Goal: Information Seeking & Learning: Learn about a topic

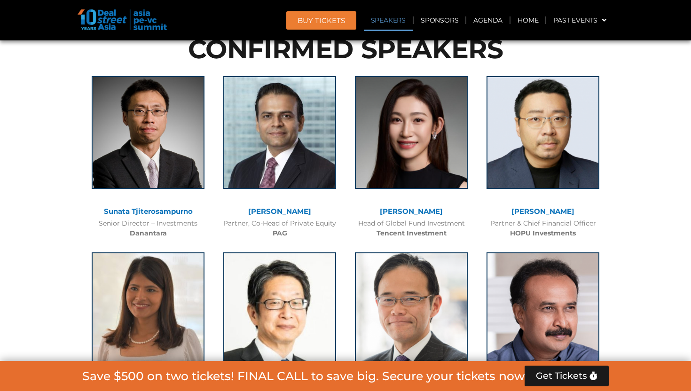
scroll to position [1317, 0]
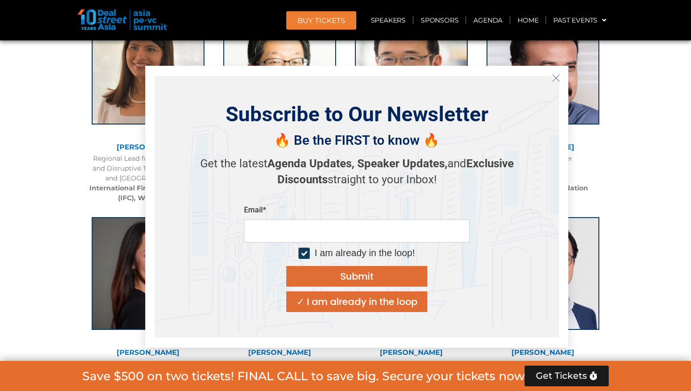
click at [554, 75] on icon "Close" at bounding box center [556, 78] width 8 height 8
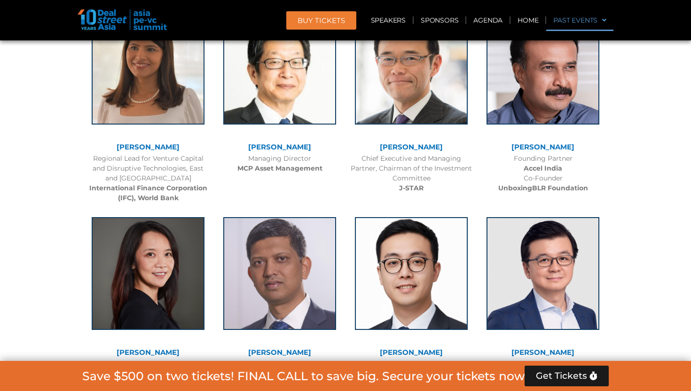
click at [610, 21] on link "Past Events" at bounding box center [579, 20] width 67 height 22
click at [533, 22] on link "Home" at bounding box center [527, 20] width 35 height 22
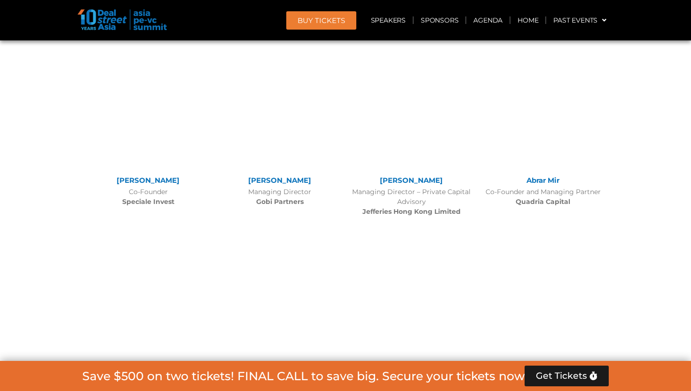
scroll to position [6258, 0]
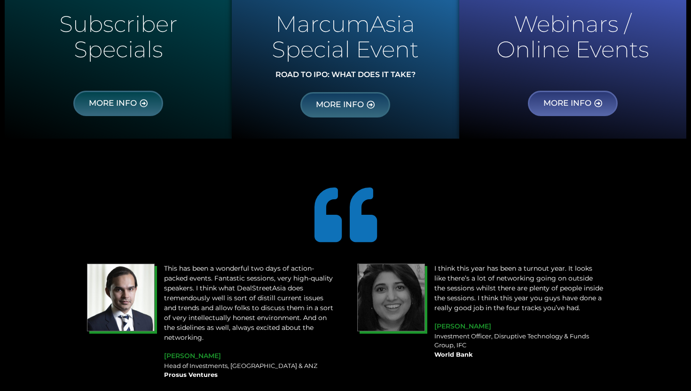
scroll to position [745, 0]
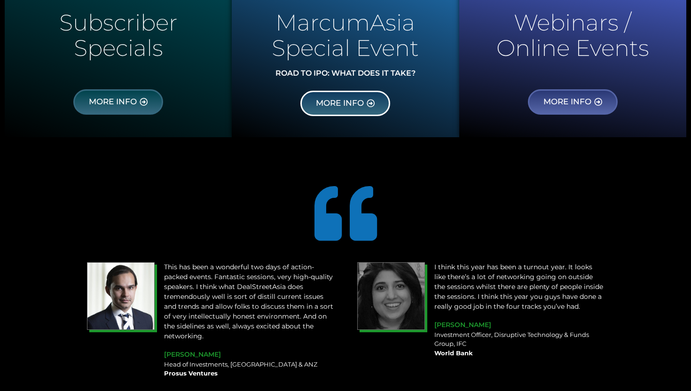
click at [375, 94] on link "MORE INFO" at bounding box center [345, 103] width 90 height 25
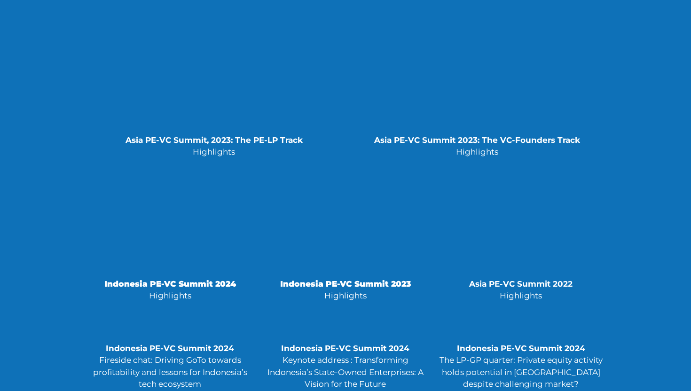
scroll to position [2045, 0]
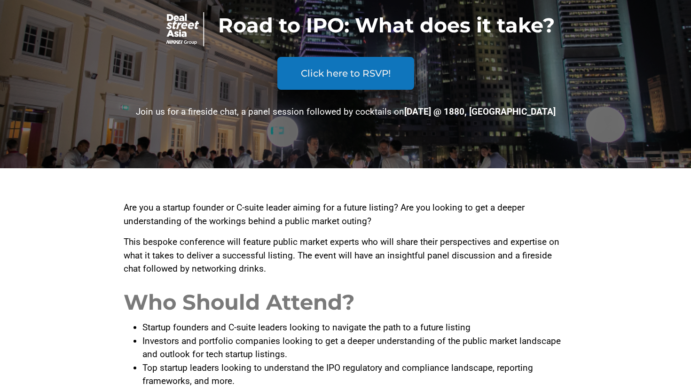
scroll to position [93, 0]
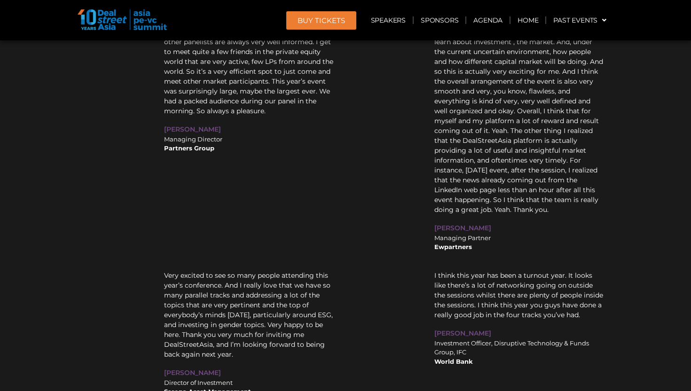
scroll to position [8682, 0]
